Goal: Check status: Check status

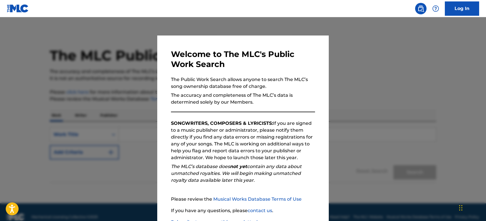
scroll to position [9, 0]
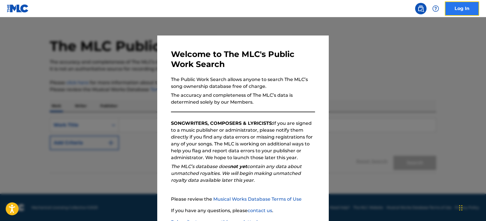
click at [478, 4] on link "Log In" at bounding box center [462, 8] width 34 height 14
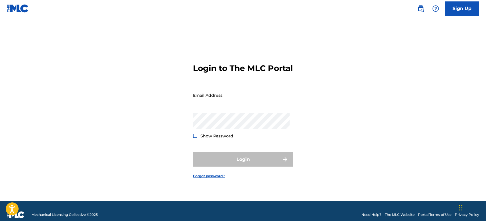
click at [212, 102] on input "Email Address" at bounding box center [241, 95] width 97 height 16
type input "[EMAIL_ADDRESS][DOMAIN_NAME]"
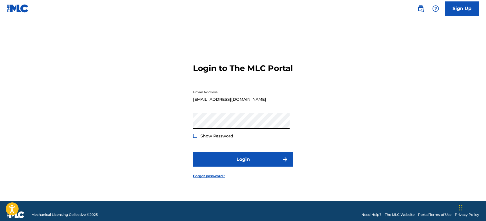
click at [193, 152] on button "Login" at bounding box center [243, 159] width 100 height 14
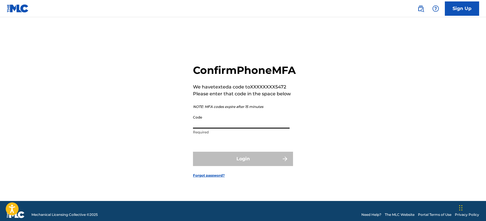
click at [225, 123] on input "Code" at bounding box center [241, 120] width 97 height 16
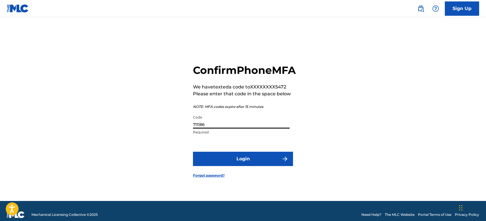
type input "711186"
click at [273, 157] on form "Confirm Phone MFA We have texted a code to XXXXXXXX5472 Please enter that code …" at bounding box center [243, 115] width 100 height 169
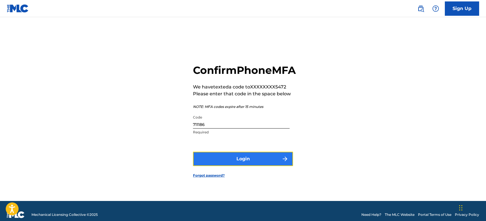
click at [273, 166] on button "Login" at bounding box center [243, 158] width 100 height 14
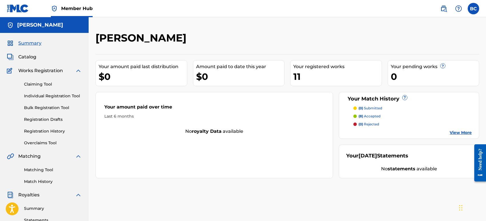
click at [372, 118] on div "(0) submitted (8) accepted (0) rejected View More" at bounding box center [408, 120] width 125 height 30
click at [369, 116] on p "(8) accepted" at bounding box center [369, 115] width 22 height 5
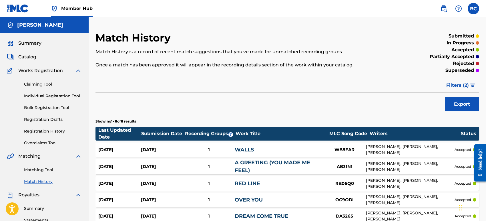
click at [47, 127] on div "Claiming Tool Individual Registration Tool Bulk Registration Tool Registration …" at bounding box center [44, 110] width 75 height 72
click at [50, 130] on link "Registration History" at bounding box center [53, 131] width 58 height 6
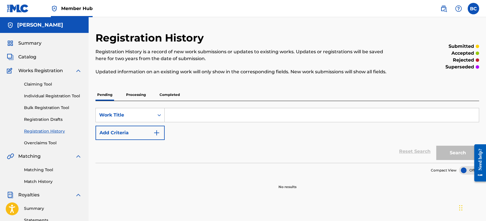
click at [133, 96] on p "Processing" at bounding box center [135, 95] width 23 height 12
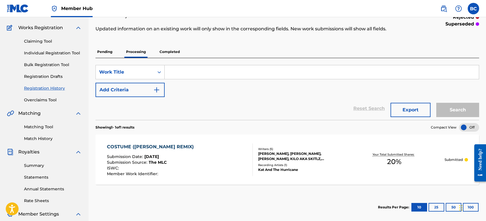
scroll to position [41, 0]
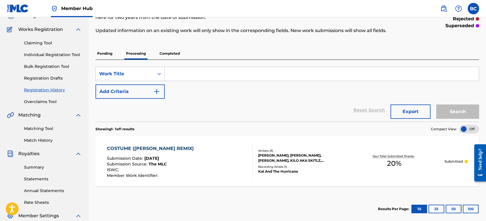
click at [168, 55] on p "Completed" at bounding box center [170, 53] width 24 height 12
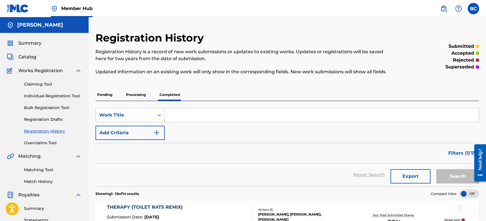
click at [138, 89] on p "Processing" at bounding box center [135, 95] width 23 height 12
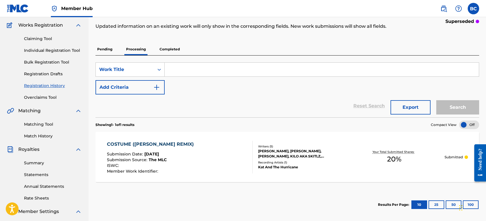
scroll to position [45, 0]
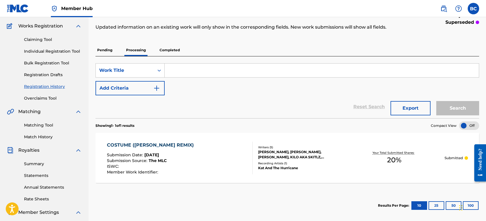
click at [161, 58] on div "SearchWithCriteria8a78c218-c717-4e8d-9c66-845ea6769b8b Work Title Add Criteria …" at bounding box center [287, 87] width 384 height 62
click at [166, 54] on p "Completed" at bounding box center [170, 50] width 24 height 12
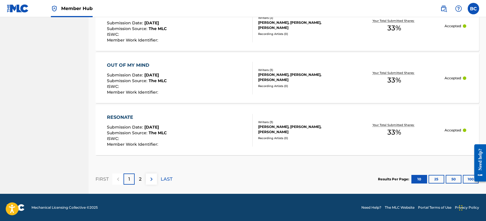
scroll to position [559, 0]
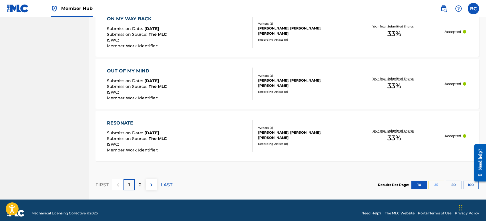
click at [439, 184] on button "25" at bounding box center [436, 184] width 16 height 9
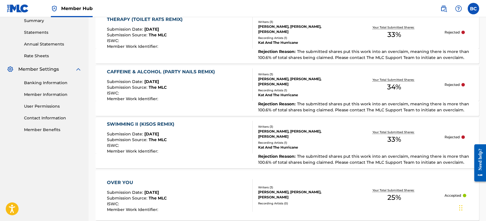
scroll to position [159, 0]
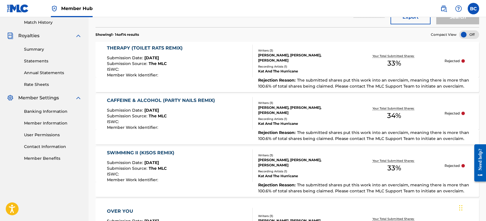
click at [458, 167] on p "Rejected" at bounding box center [451, 165] width 15 height 5
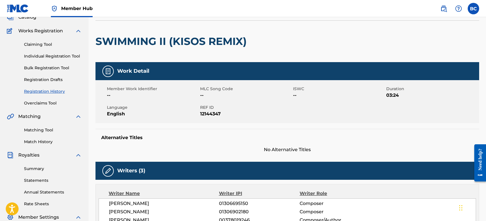
scroll to position [23, 0]
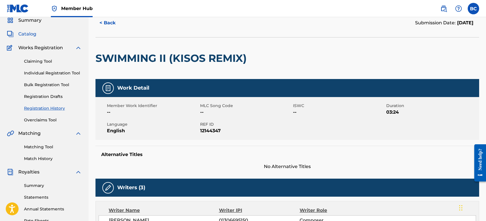
click at [30, 31] on span "Catalog" at bounding box center [27, 34] width 18 height 7
